Goal: Find specific page/section

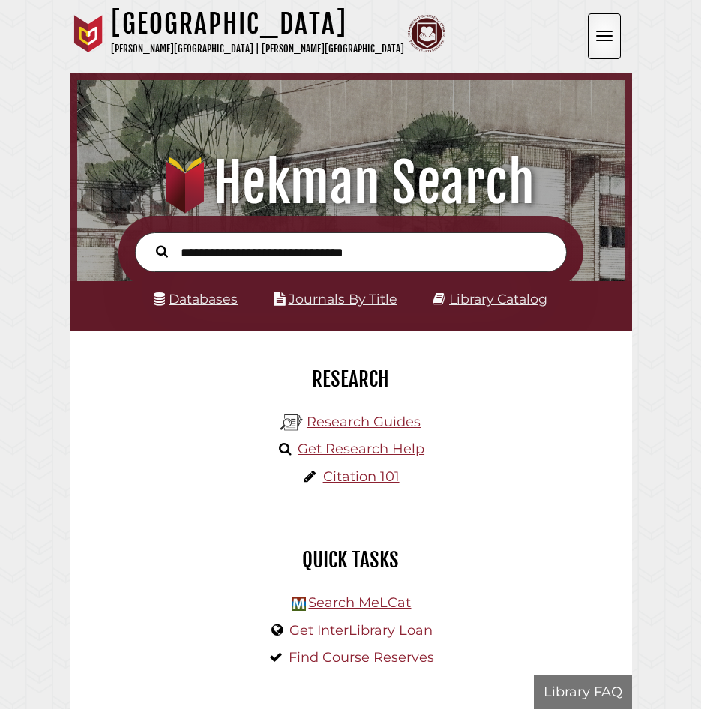
scroll to position [180, 540]
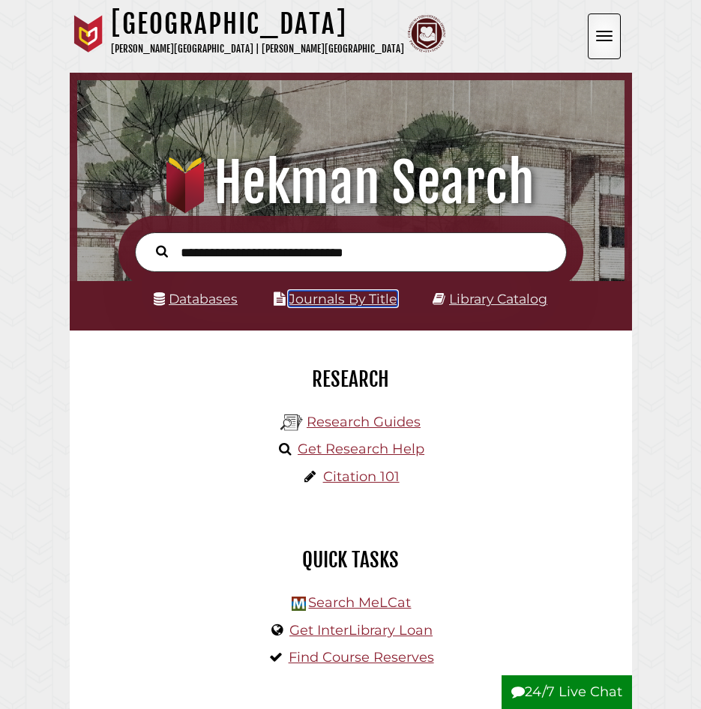
click at [334, 298] on link "Journals By Title" at bounding box center [343, 299] width 109 height 16
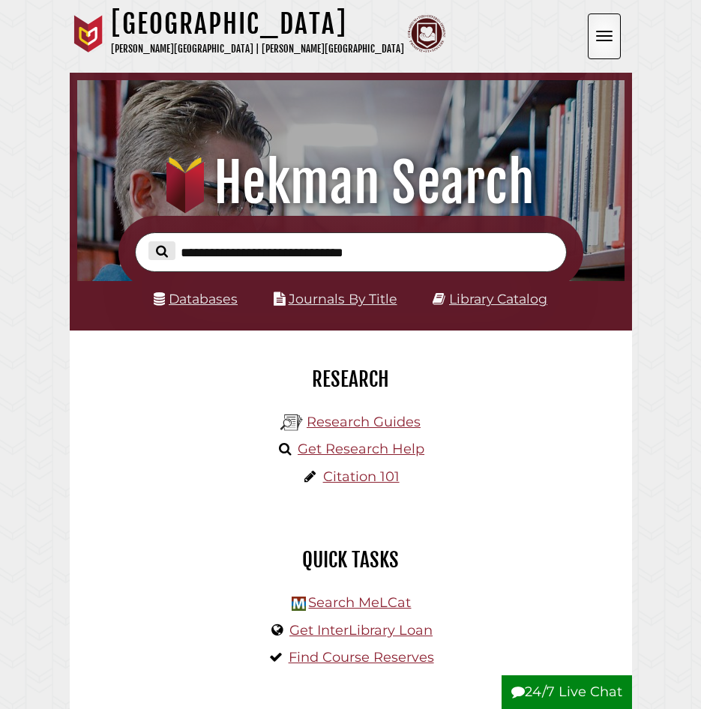
scroll to position [180, 540]
click at [184, 301] on link "Databases" at bounding box center [196, 299] width 84 height 16
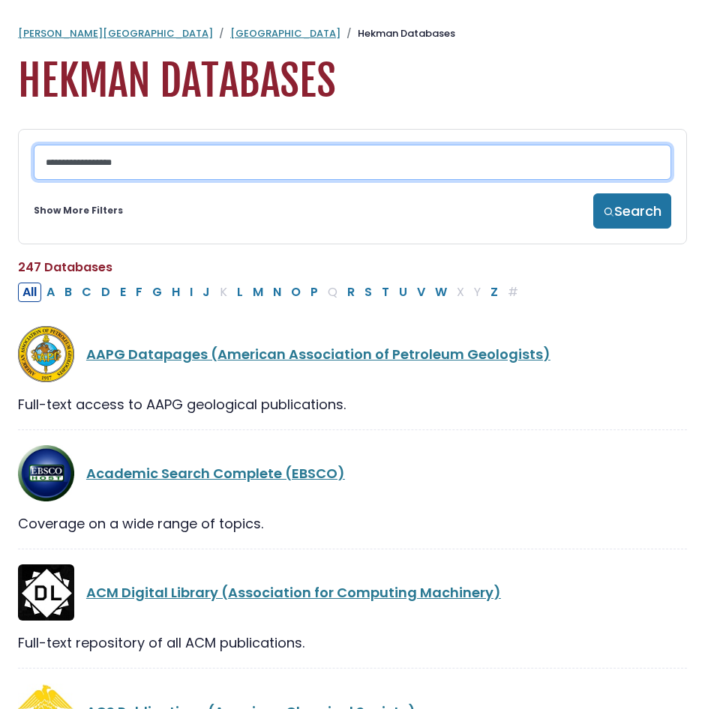
click at [189, 166] on input "Search database by title or keyword" at bounding box center [352, 162] width 637 height 35
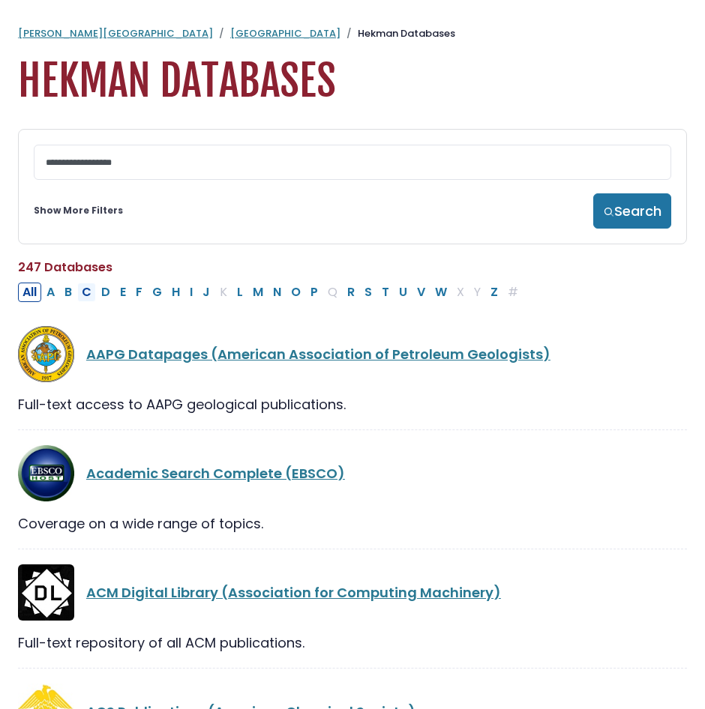
click at [90, 295] on button "C" at bounding box center [86, 292] width 19 height 19
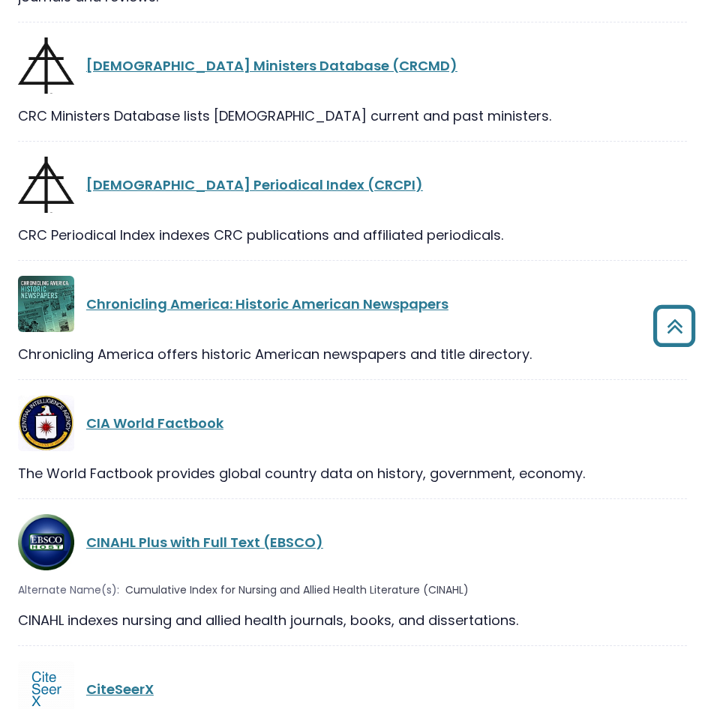
scroll to position [2024, 0]
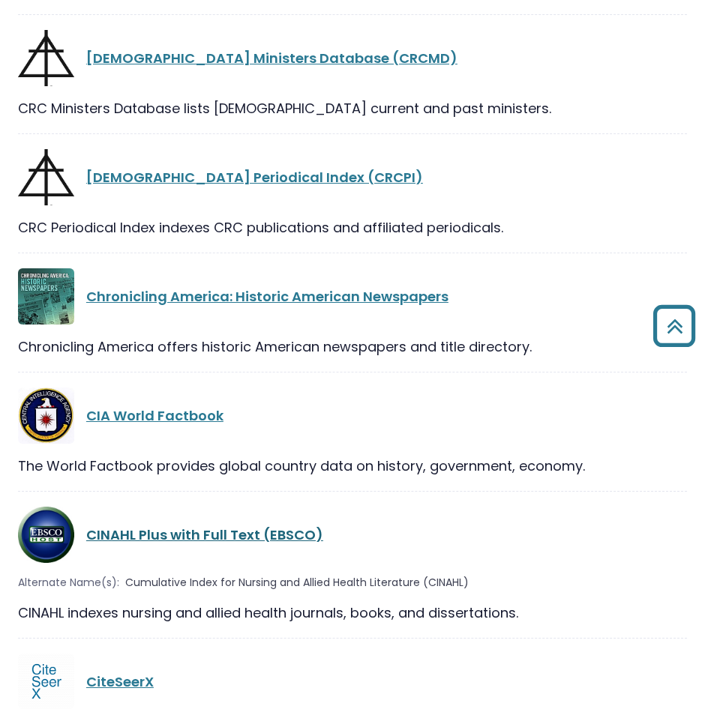
click at [220, 526] on link "CINAHL Plus with Full Text (EBSCO)" at bounding box center [204, 535] width 237 height 19
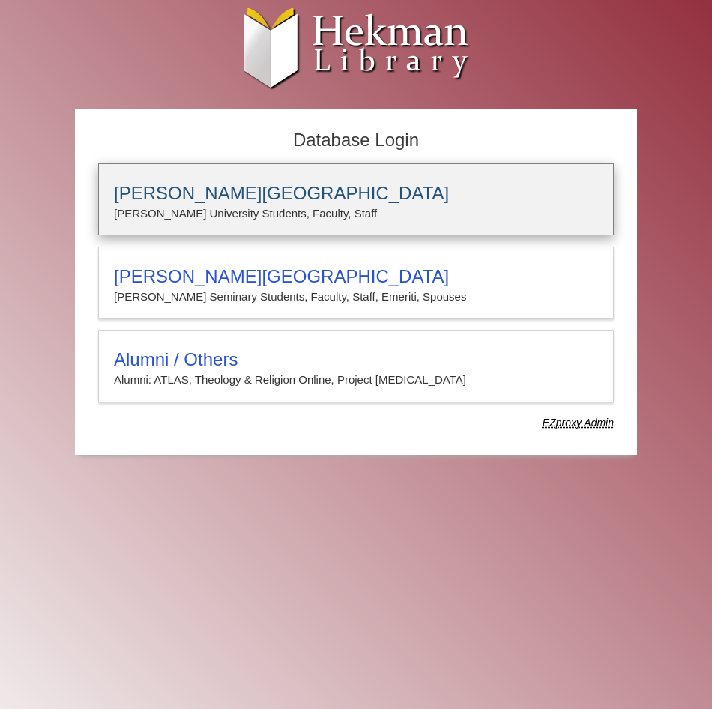
type input "**********"
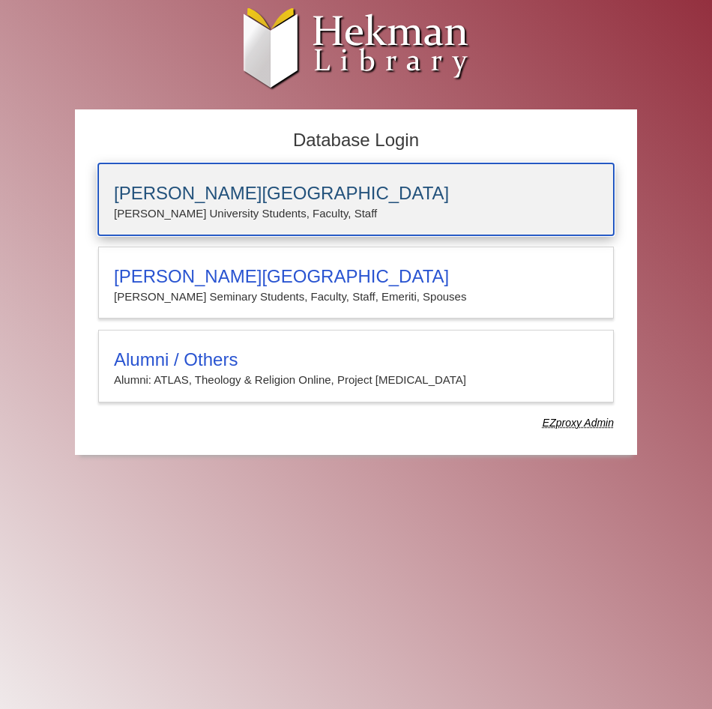
click at [283, 191] on h3 "Calvin University" at bounding box center [356, 193] width 484 height 21
